Goal: Find specific page/section: Find specific page/section

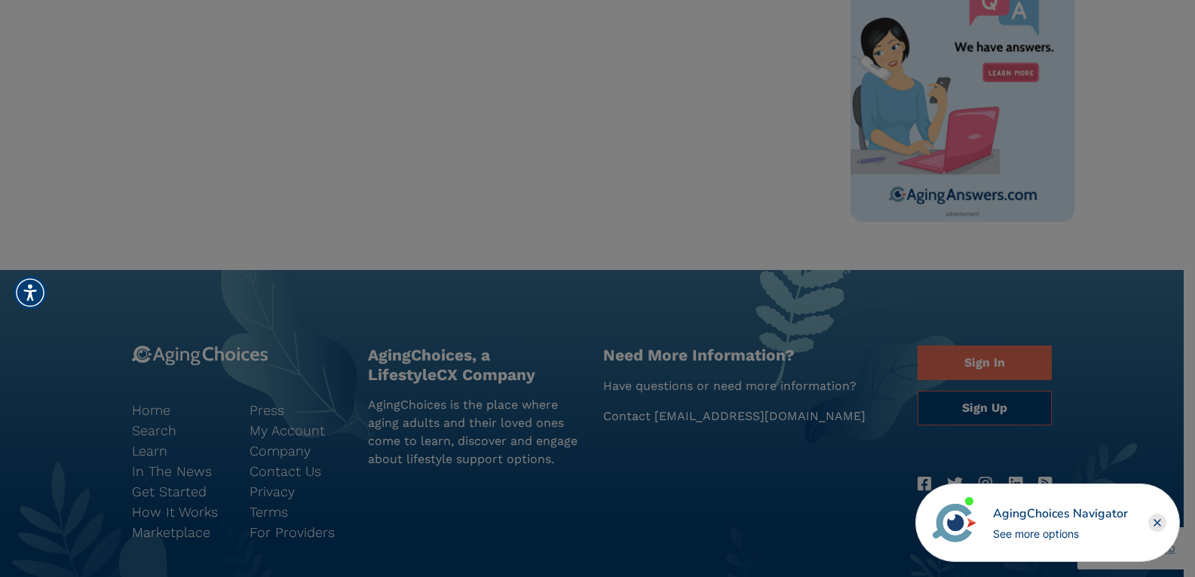
scroll to position [923, 0]
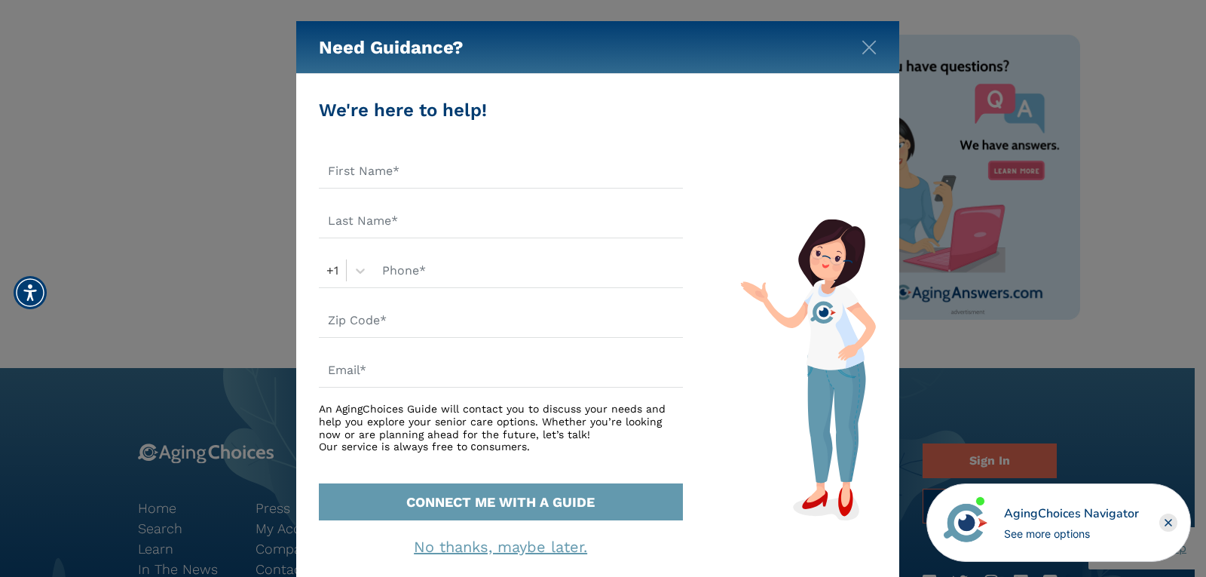
drag, startPoint x: 1200, startPoint y: 176, endPoint x: 1171, endPoint y: 213, distance: 47.2
click at [874, 51] on img "Close" at bounding box center [869, 47] width 15 height 15
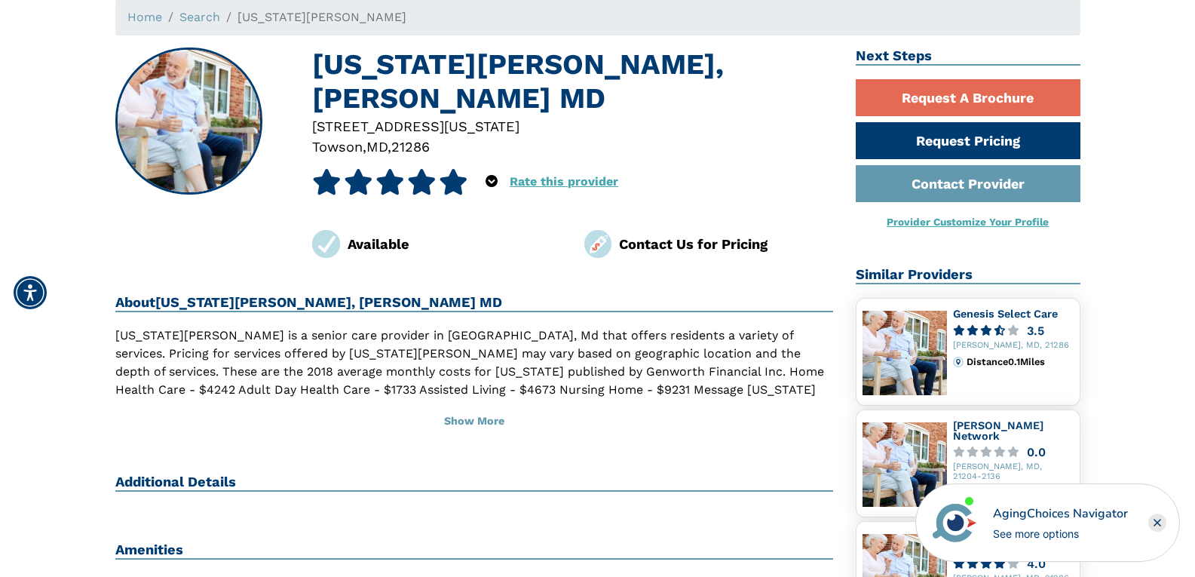
scroll to position [0, 0]
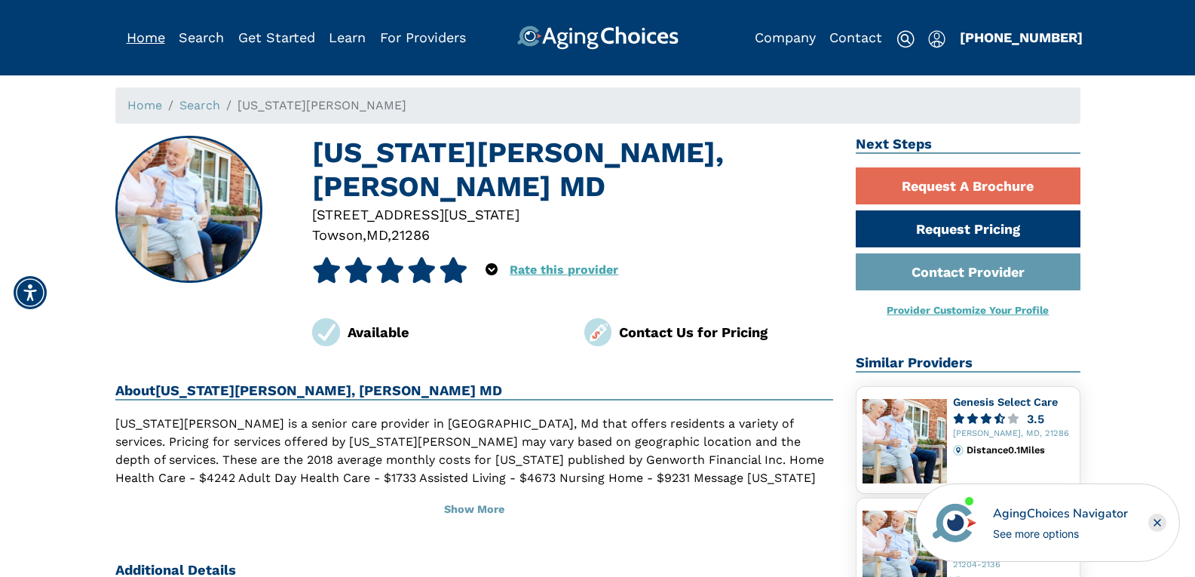
click at [149, 32] on link "Home" at bounding box center [146, 37] width 38 height 16
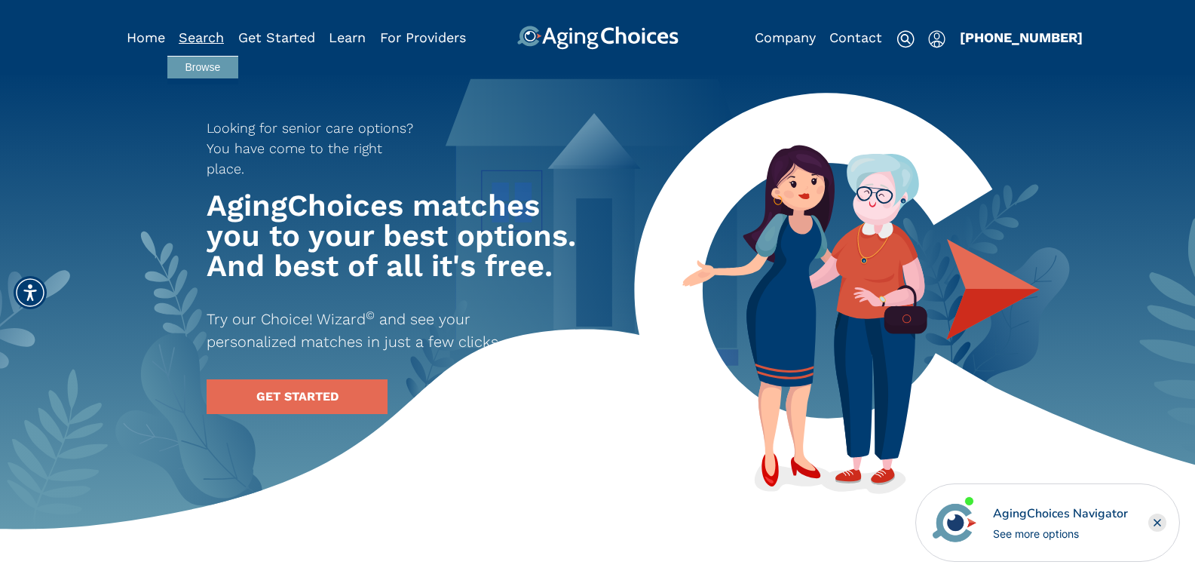
click at [191, 41] on link "Search" at bounding box center [201, 37] width 45 height 16
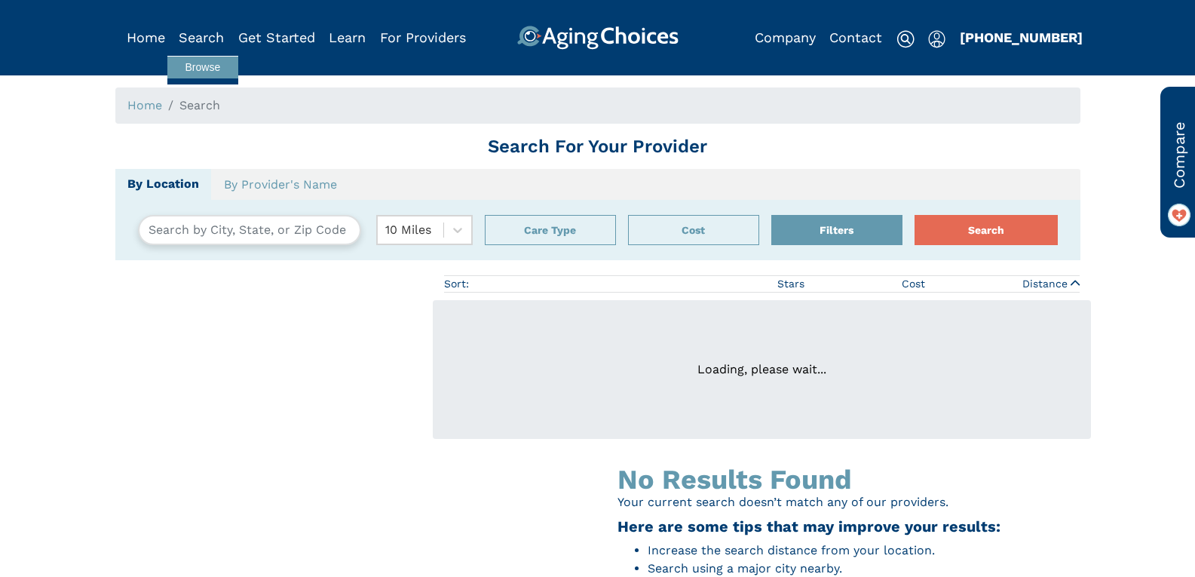
type input "[GEOGRAPHIC_DATA], [US_STATE], [GEOGRAPHIC_DATA] 21212"
